Goal: Task Accomplishment & Management: Manage account settings

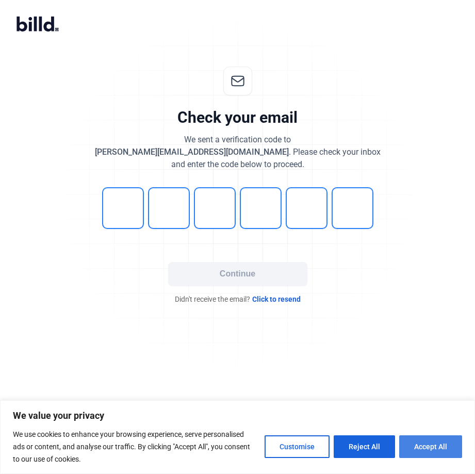
click at [426, 445] on button "Accept All" at bounding box center [430, 446] width 63 height 23
checkbox input "true"
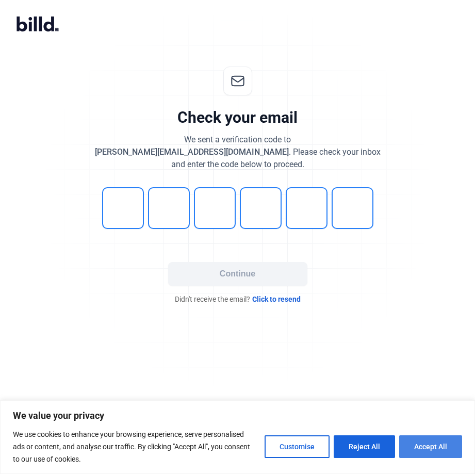
checkbox input "true"
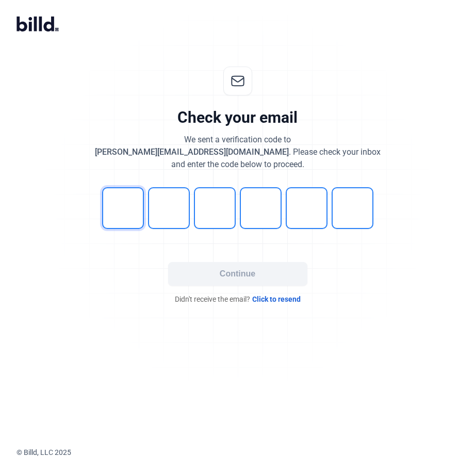
click at [108, 189] on input "tel" at bounding box center [123, 208] width 42 height 42
type input "6"
type input "4"
type input "0"
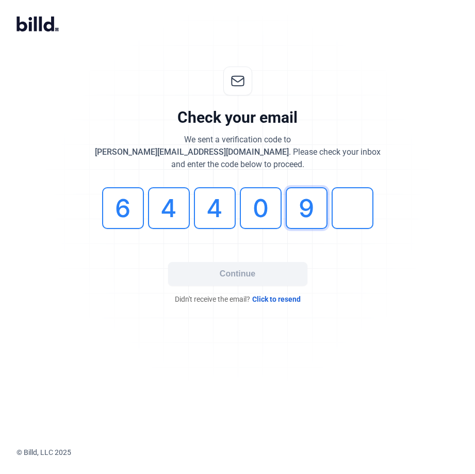
type input "9"
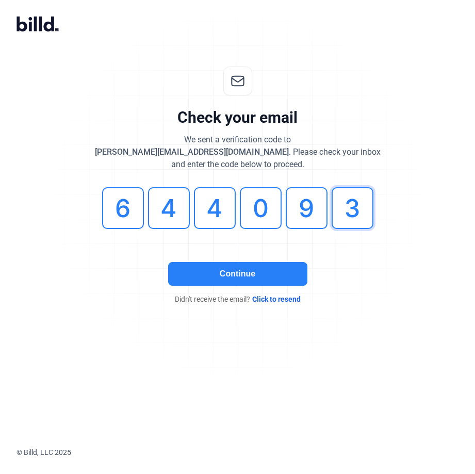
type input "3"
click at [211, 275] on button "Continue" at bounding box center [237, 274] width 139 height 24
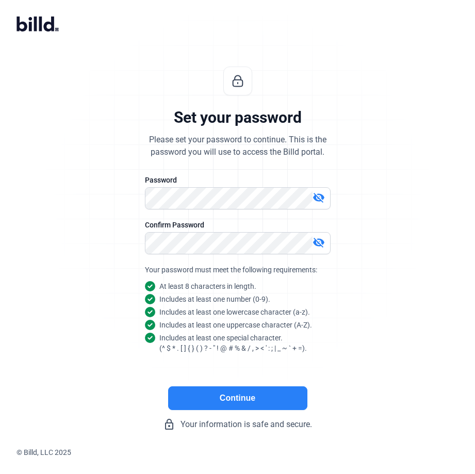
click at [182, 394] on button "Continue" at bounding box center [237, 398] width 139 height 24
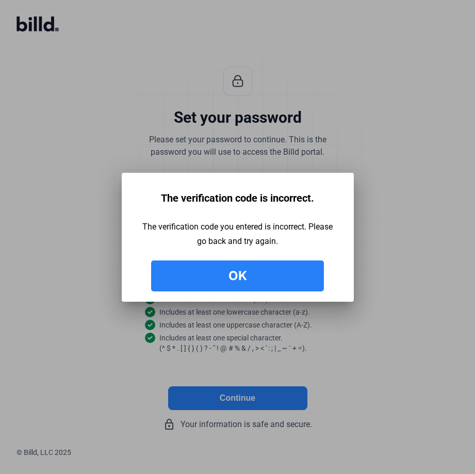
click at [293, 275] on button "Ok" at bounding box center [237, 275] width 173 height 31
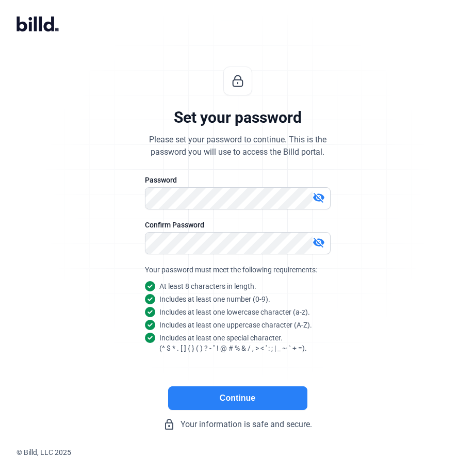
click at [253, 395] on button "Continue" at bounding box center [237, 398] width 139 height 24
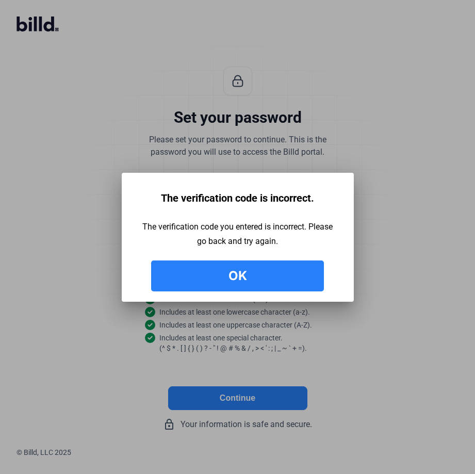
click at [270, 287] on button "Ok" at bounding box center [237, 275] width 173 height 31
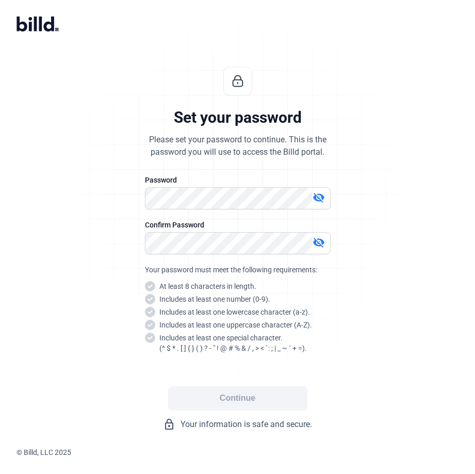
click at [165, 213] on div at bounding box center [238, 214] width 186 height 10
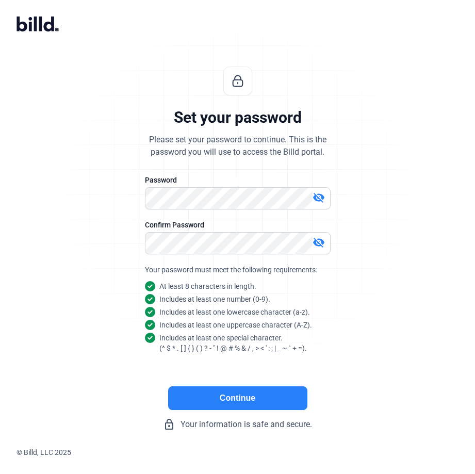
click at [284, 408] on button "Continue" at bounding box center [237, 398] width 139 height 24
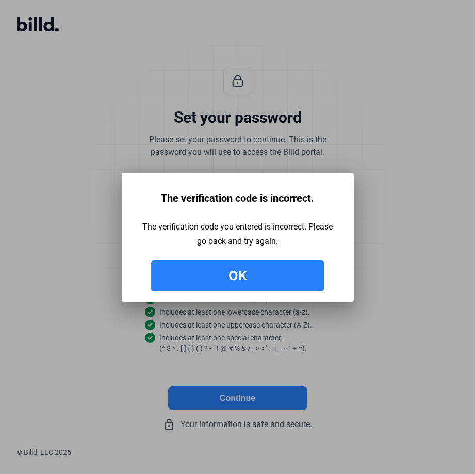
click at [263, 279] on button "Ok" at bounding box center [237, 275] width 173 height 31
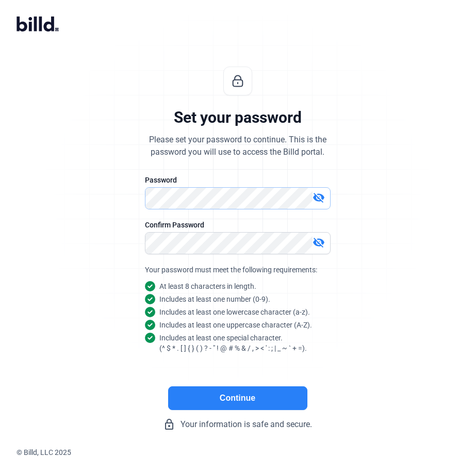
click at [57, 169] on div "Set your password Please set your password to continue. This is the password yo…" at bounding box center [237, 248] width 475 height 397
